Goal: Information Seeking & Learning: Learn about a topic

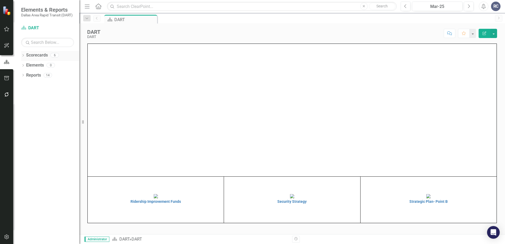
click at [24, 53] on div "Dropdown Scorecards 6" at bounding box center [50, 56] width 58 height 10
click at [23, 55] on icon "Dropdown" at bounding box center [23, 55] width 4 height 3
drag, startPoint x: 20, startPoint y: 77, endPoint x: 17, endPoint y: 94, distance: 17.6
click at [17, 94] on div "Dropdown Scorecards 6 Dropdown DART Strategic Plan Security Strategy Ridership …" at bounding box center [46, 147] width 66 height 193
click at [24, 94] on icon "Dropdown" at bounding box center [23, 95] width 4 height 3
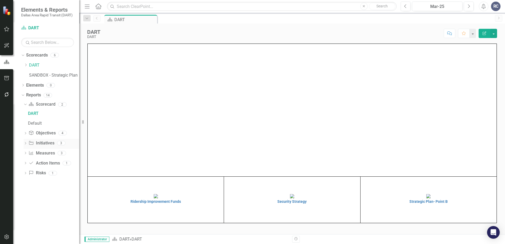
click at [25, 144] on icon "Dropdown" at bounding box center [26, 143] width 4 height 3
click at [26, 163] on icon at bounding box center [25, 163] width 1 height 2
click at [24, 125] on icon "Dropdown" at bounding box center [26, 125] width 4 height 3
click at [26, 104] on icon "Dropdown" at bounding box center [26, 105] width 4 height 3
click at [34, 113] on div "DART" at bounding box center [53, 113] width 51 height 5
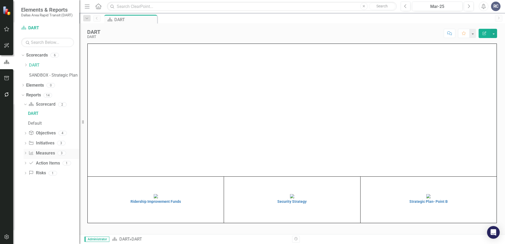
click at [25, 153] on icon "Dropdown" at bounding box center [26, 153] width 4 height 3
click at [25, 65] on icon "Dropdown" at bounding box center [26, 64] width 4 height 3
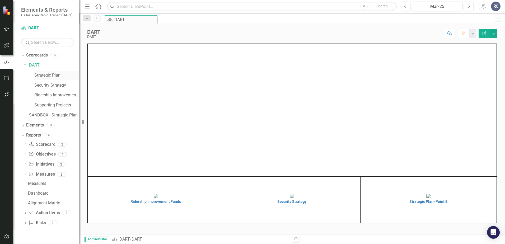
click at [38, 73] on link "Strategic Plan" at bounding box center [56, 75] width 45 height 6
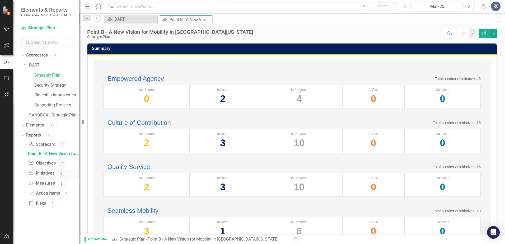
click at [26, 173] on icon "Dropdown" at bounding box center [26, 173] width 4 height 3
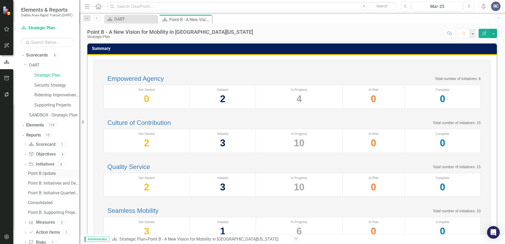
click at [36, 173] on div "Point B Update" at bounding box center [53, 173] width 51 height 5
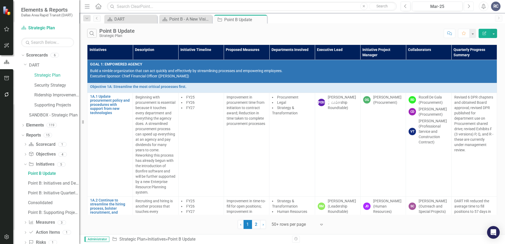
click at [469, 6] on icon "Next" at bounding box center [468, 6] width 3 height 5
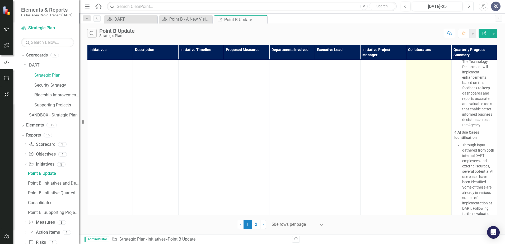
scroll to position [713, 0]
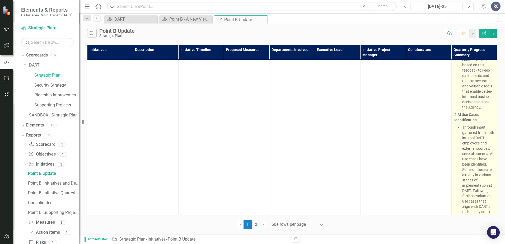
click at [472, 110] on li "The Technology Department has launched a Continuous User Acceptance Testing (CU…" at bounding box center [478, 30] width 32 height 158
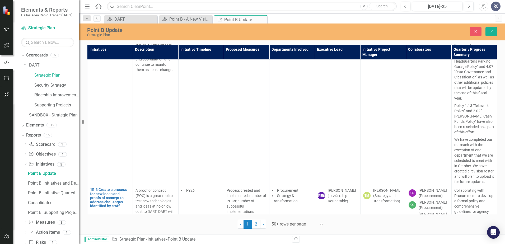
type textarea "<p><!-- [if !supportLists]-->1.&nbsp;&nbsp;&nbsp;&nbsp;&nbsp; <!--[endif]--><st…"
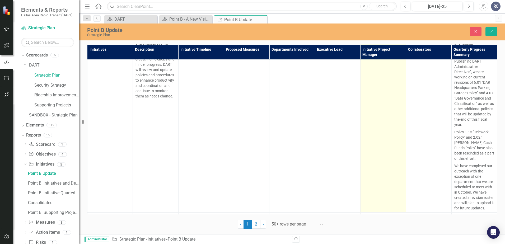
scroll to position [0, 0]
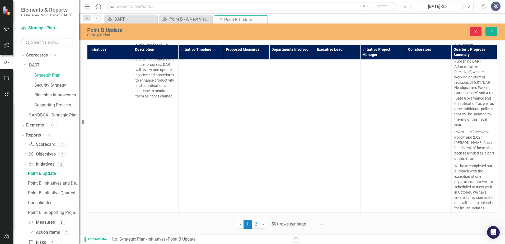
click at [478, 31] on button "Close" at bounding box center [476, 31] width 12 height 9
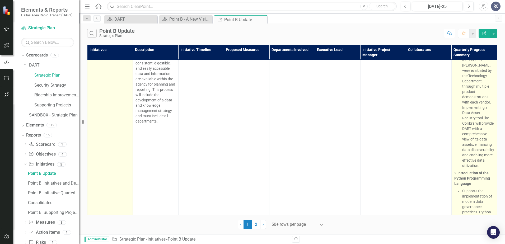
scroll to position [291, 0]
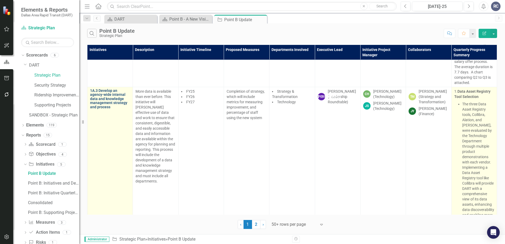
click at [106, 103] on link "1A.3 Develop an agency-wide internal data and knowledge management strategy and…" at bounding box center [110, 99] width 40 height 20
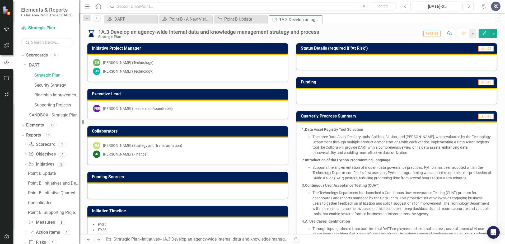
scroll to position [53, 0]
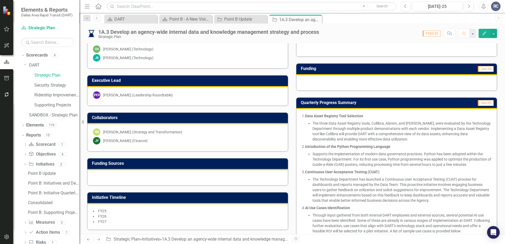
click at [299, 115] on div "1. Data Asset Registry Tool Selection The three Data Asset Registry tools, Coll…" at bounding box center [396, 220] width 200 height 223
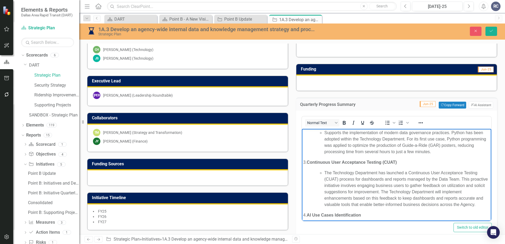
scroll to position [232, 0]
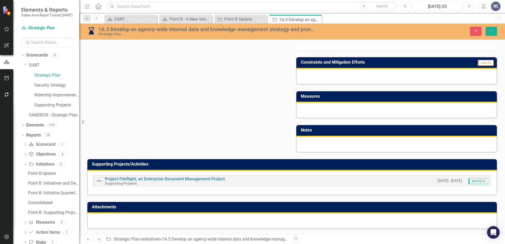
drag, startPoint x: 312, startPoint y: -58, endPoint x: 414, endPoint y: 225, distance: 301.2
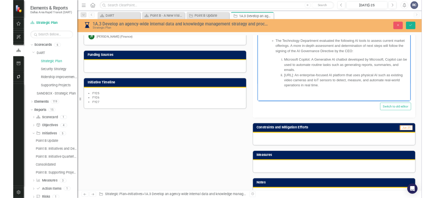
scroll to position [59, 0]
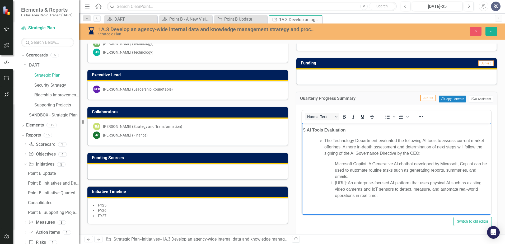
copy body "Lore Ipsum Dolorsit Amet Consectet Adi elits Doei Tempo Incididu utlab, Etdolor…"
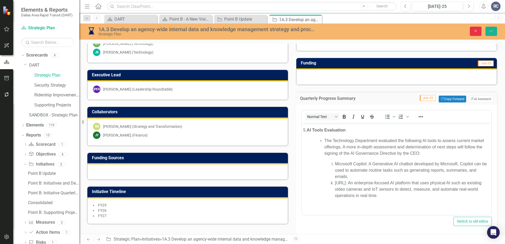
click at [472, 30] on button "Close" at bounding box center [476, 31] width 12 height 9
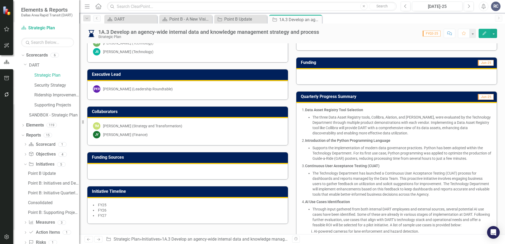
click at [288, 101] on div "Collaborators TM [PERSON_NAME] (Strategy and Transformation) [PERSON_NAME] (Fin…" at bounding box center [187, 123] width 209 height 46
click at [306, 52] on div "Funding Jun-25" at bounding box center [396, 68] width 209 height 34
click at [317, 18] on icon "Close" at bounding box center [316, 19] width 5 height 4
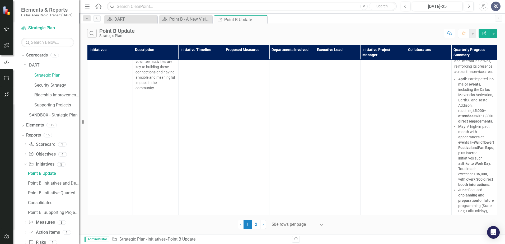
scroll to position [3935, 0]
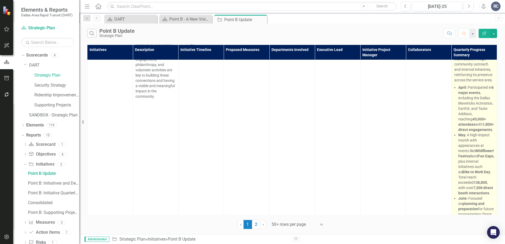
click at [460, 90] on strong "April" at bounding box center [462, 87] width 8 height 4
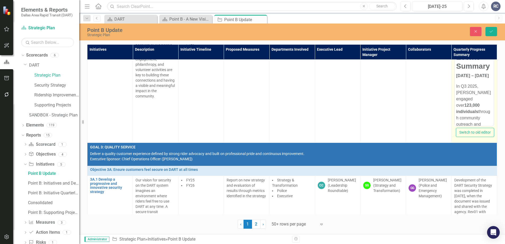
scroll to position [0, 0]
drag, startPoint x: 915, startPoint y: 169, endPoint x: 465, endPoint y: 95, distance: 455.8
drag, startPoint x: 456, startPoint y: 102, endPoint x: 454, endPoint y: 18, distance: 83.5
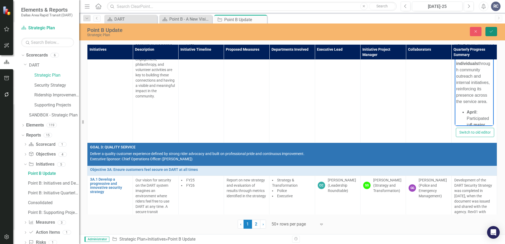
click at [489, 34] on button "Save" at bounding box center [491, 31] width 12 height 9
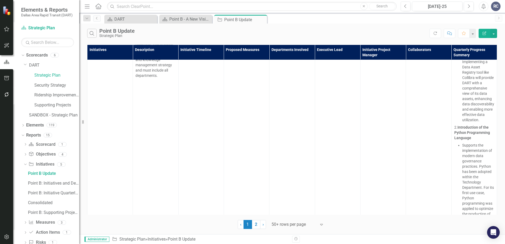
scroll to position [264, 0]
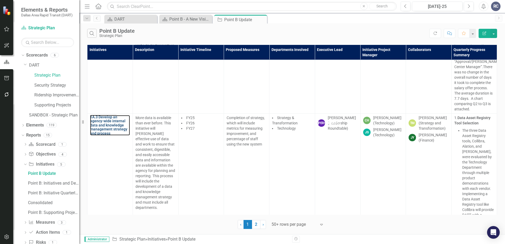
drag, startPoint x: 101, startPoint y: 136, endPoint x: 7, endPoint y: 139, distance: 94.1
click at [101, 135] on link "1A.3 Develop an agency-wide internal data and knowledge management strategy and…" at bounding box center [110, 125] width 40 height 20
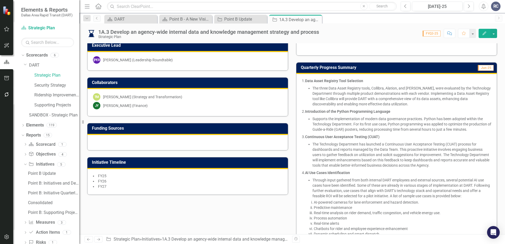
scroll to position [106, 0]
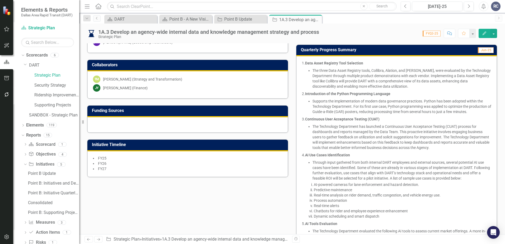
click at [304, 89] on span "1. Data Asset Registry Tool Selection The three Data Asset Registry tools, Coll…" at bounding box center [396, 166] width 189 height 213
drag, startPoint x: 308, startPoint y: 92, endPoint x: 363, endPoint y: 171, distance: 96.6
click at [363, 168] on span "1. Data Asset Registry Tool Selection The three Data Asset Registry tools, Coll…" at bounding box center [396, 166] width 189 height 213
click at [344, 139] on li "The Technology Department has launched a Continuous User Acceptance Testing (CU…" at bounding box center [401, 137] width 179 height 26
click at [308, 94] on strong "Introduction of the Python Programming Language" at bounding box center [347, 94] width 85 height 4
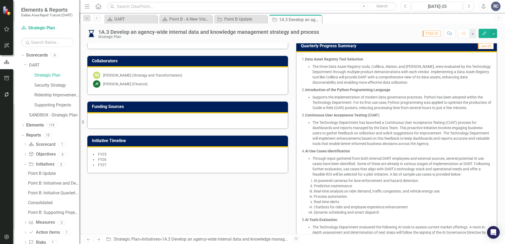
scroll to position [97, 0]
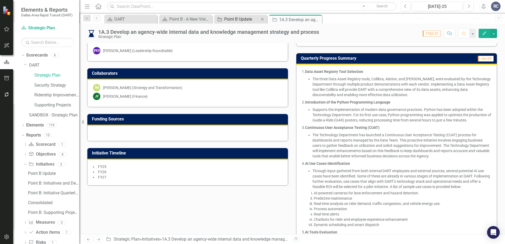
click at [236, 19] on div "Point B Update" at bounding box center [241, 19] width 35 height 7
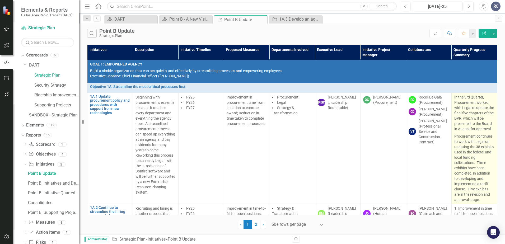
click at [470, 148] on p "Procurement continues to work with Legal on updating the 38 exhibits used in th…" at bounding box center [474, 168] width 40 height 70
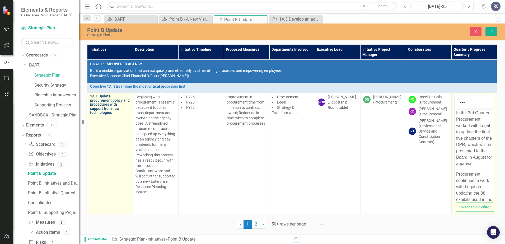
click at [102, 101] on link "1A.1 Update procurement policy and procedures with support from new technologies" at bounding box center [110, 104] width 40 height 20
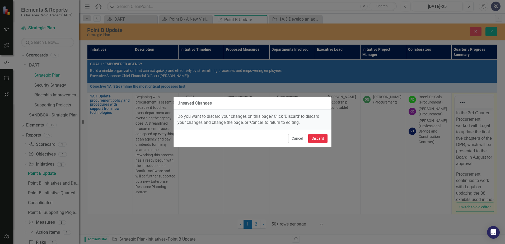
click at [316, 138] on button "Discard" at bounding box center [317, 138] width 19 height 9
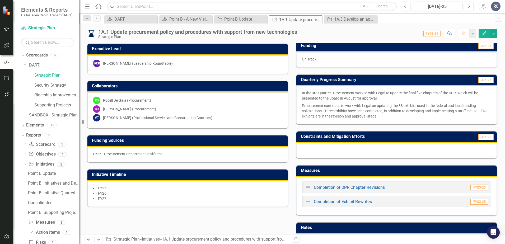
scroll to position [79, 0]
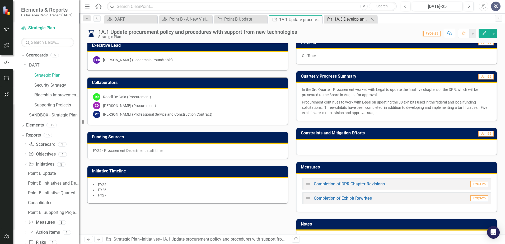
click at [343, 19] on div "1A.3 Develop an agency-wide internal data and knowledge management strategy and…" at bounding box center [351, 19] width 35 height 7
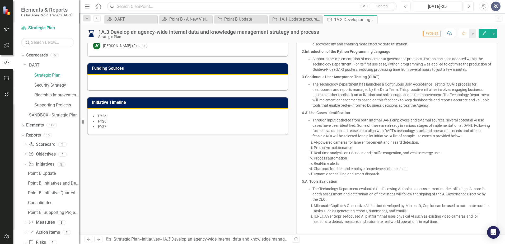
scroll to position [132, 0]
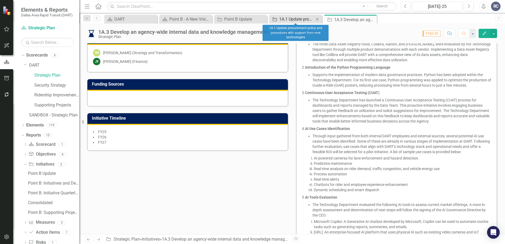
click at [296, 17] on div "1A.1 Update procurement policy and procedures with support from new technologies" at bounding box center [296, 19] width 35 height 7
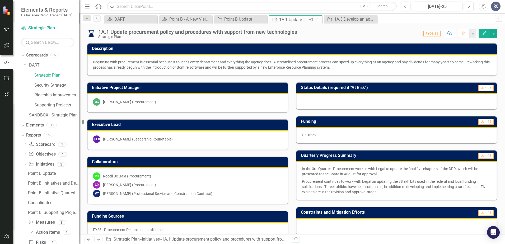
click at [316, 20] on icon "Close" at bounding box center [316, 19] width 5 height 4
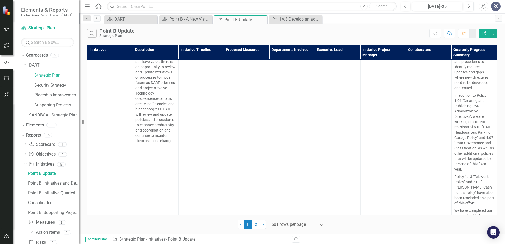
scroll to position [1479, 0]
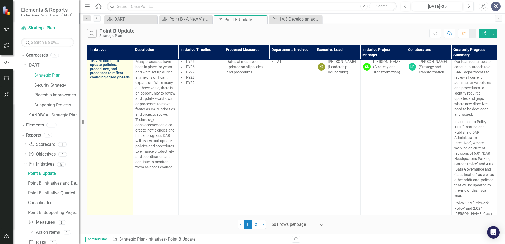
click at [102, 79] on link "1B.2 Monitor and update policies, procedures, and processes to reflect changing…" at bounding box center [110, 69] width 40 height 20
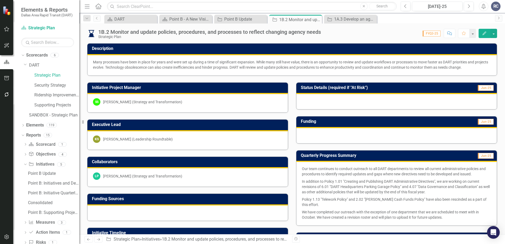
scroll to position [26, 0]
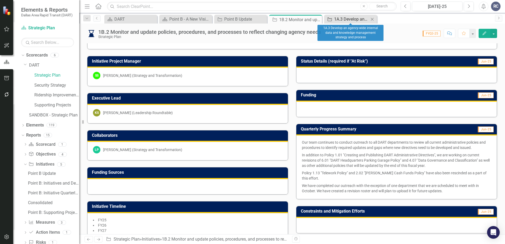
click at [358, 17] on div "1A.3 Develop an agency-wide internal data and knowledge management strategy and…" at bounding box center [351, 19] width 35 height 7
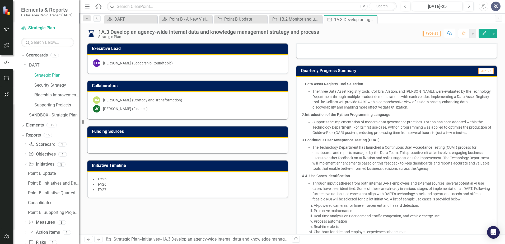
scroll to position [79, 0]
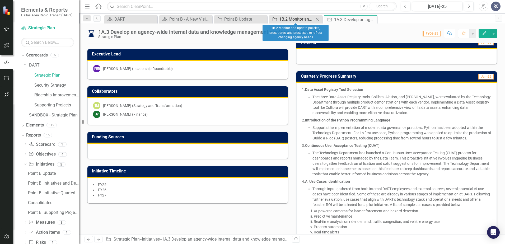
click at [296, 21] on div "1B.2 Monitor and update policies, procedures, and processes to reflect changing…" at bounding box center [296, 19] width 35 height 7
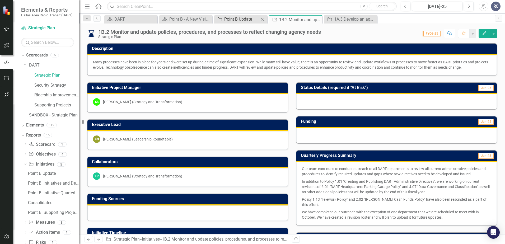
click at [232, 16] on div "Point B Update" at bounding box center [241, 19] width 35 height 7
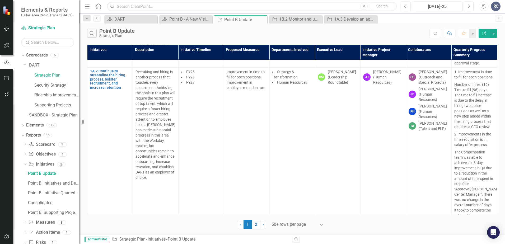
scroll to position [132, 0]
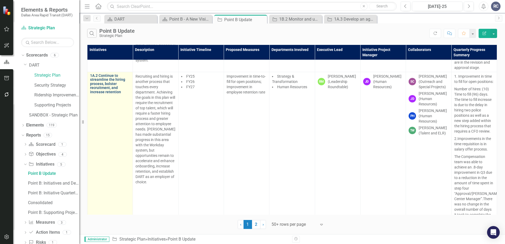
click at [104, 81] on link "1A.2 Continue to streamline the hiring process, bolster recruitment, and increa…" at bounding box center [110, 84] width 40 height 20
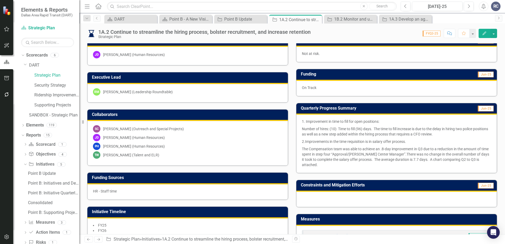
scroll to position [53, 0]
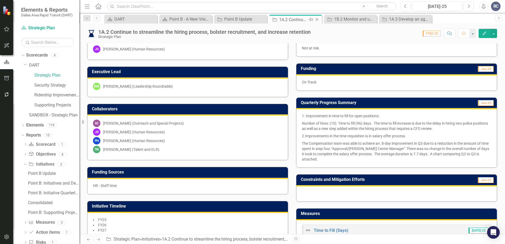
click at [318, 20] on icon "Close" at bounding box center [316, 19] width 5 height 4
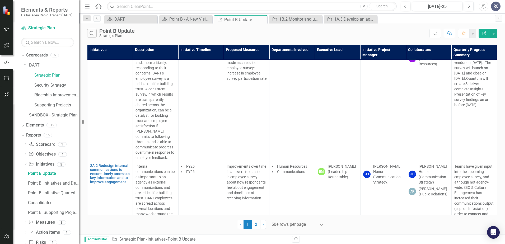
scroll to position [1849, 0]
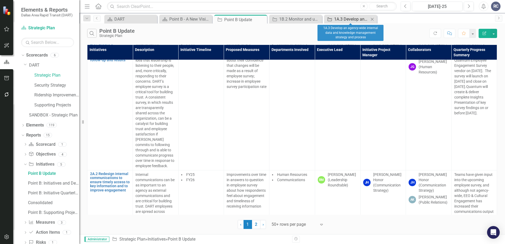
click at [354, 22] on div "1A.3 Develop an agency-wide internal data and knowledge management strategy and…" at bounding box center [351, 19] width 35 height 7
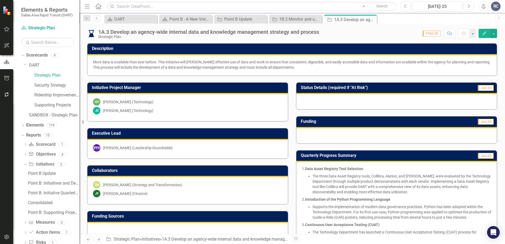
scroll to position [26, 0]
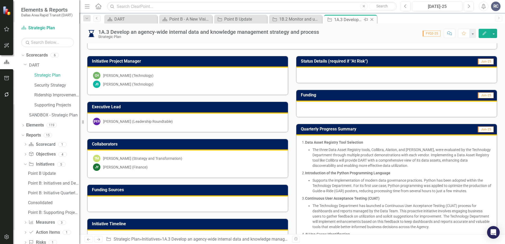
click at [372, 20] on icon "Close" at bounding box center [371, 19] width 5 height 4
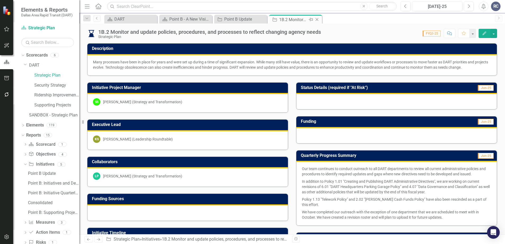
click at [317, 20] on icon "Close" at bounding box center [316, 19] width 5 height 4
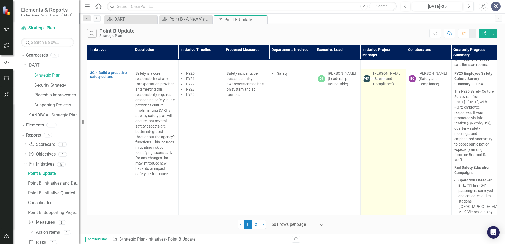
scroll to position [5467, 0]
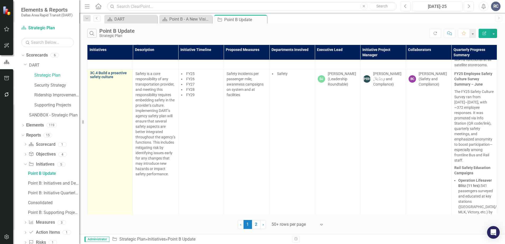
click at [102, 79] on link "3C.4 Build a proactive safety culture" at bounding box center [110, 75] width 40 height 8
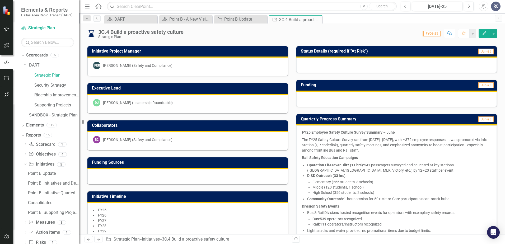
scroll to position [10, 0]
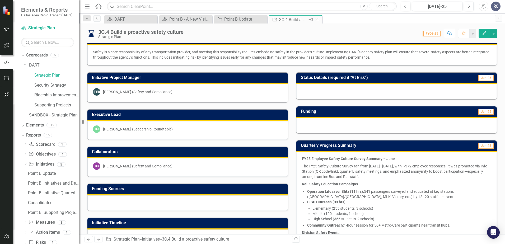
click at [317, 20] on icon "Close" at bounding box center [316, 19] width 5 height 4
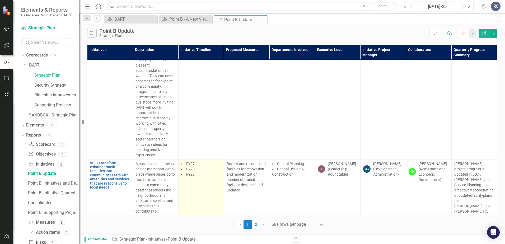
scroll to position [9333, 0]
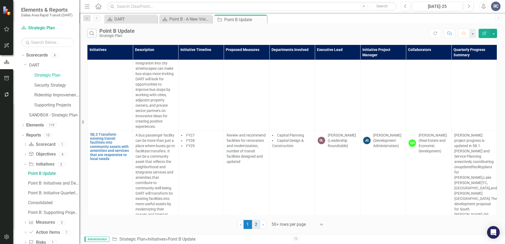
click at [256, 223] on link "2" at bounding box center [256, 224] width 8 height 9
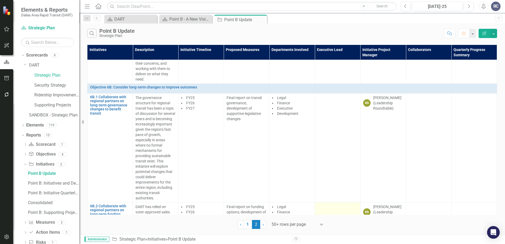
scroll to position [342, 0]
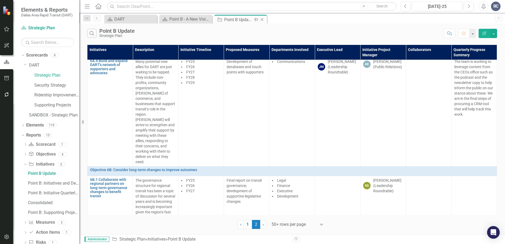
click at [265, 17] on div "Close" at bounding box center [262, 19] width 7 height 7
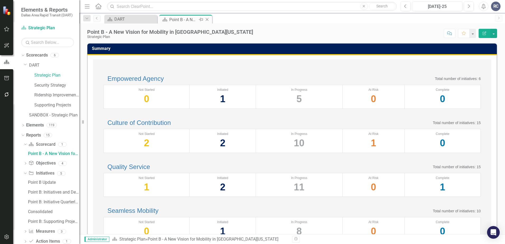
click at [206, 21] on icon "Close" at bounding box center [206, 19] width 5 height 4
